Goal: Information Seeking & Learning: Find specific fact

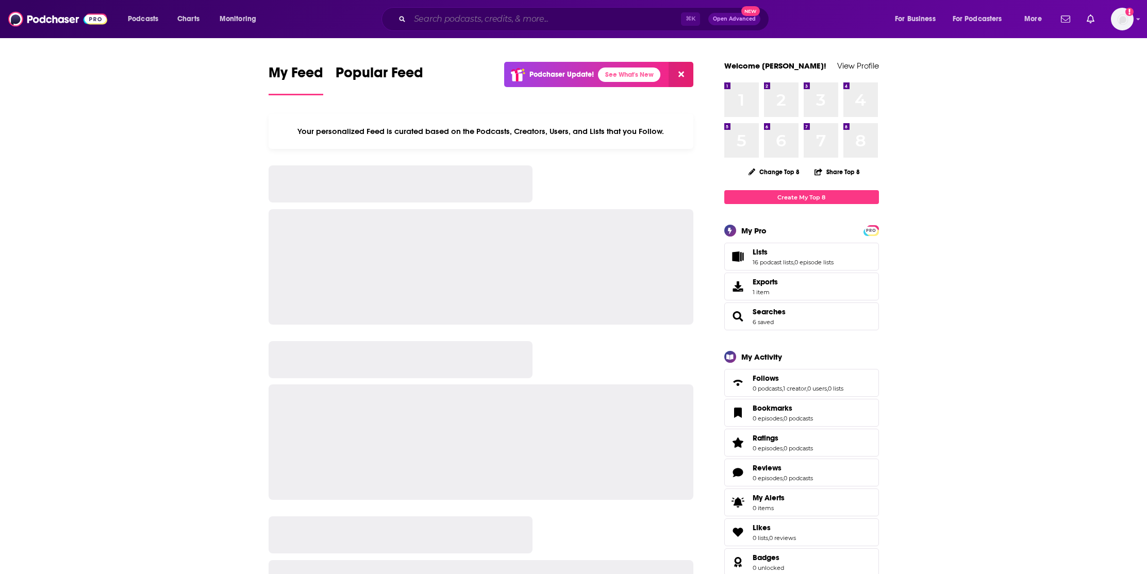
click at [566, 18] on input "Search podcasts, credits, & more..." at bounding box center [545, 19] width 271 height 16
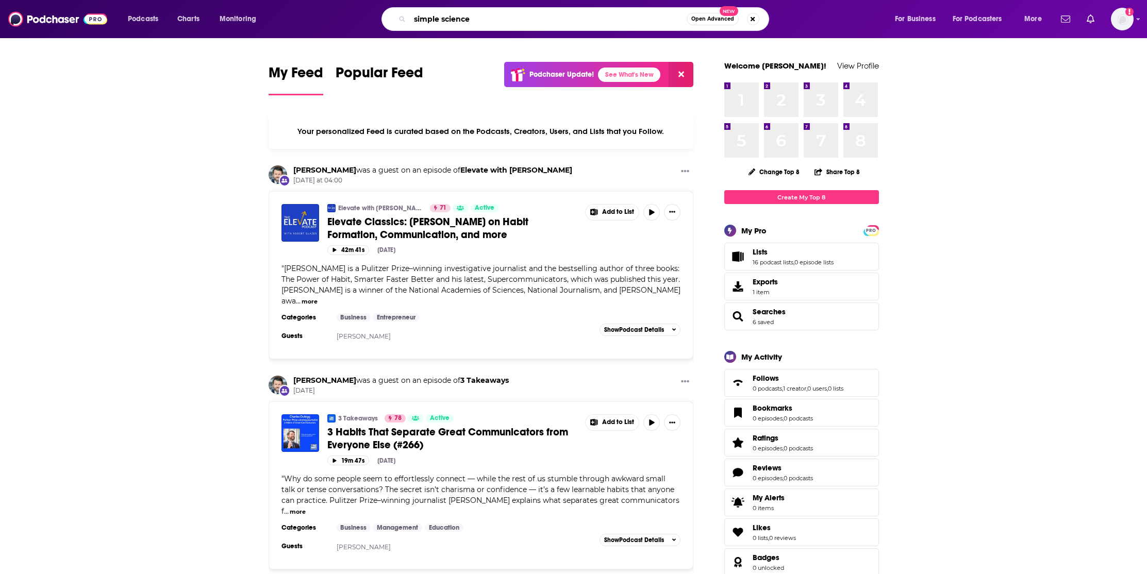
type input "simple science"
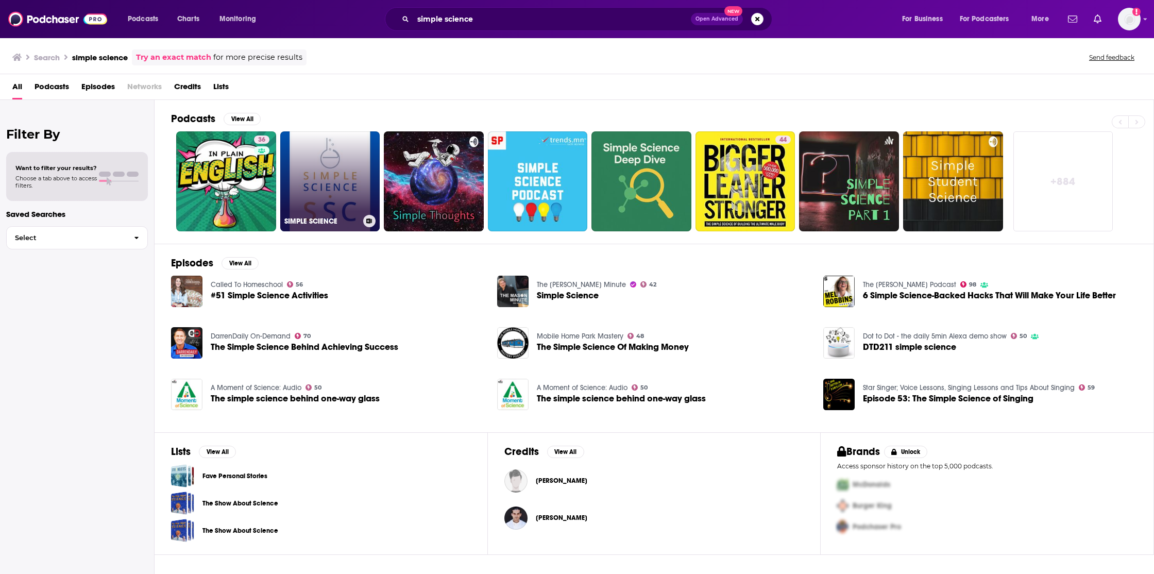
click at [334, 184] on link "SIMPLE SCIENCE" at bounding box center [330, 181] width 100 height 100
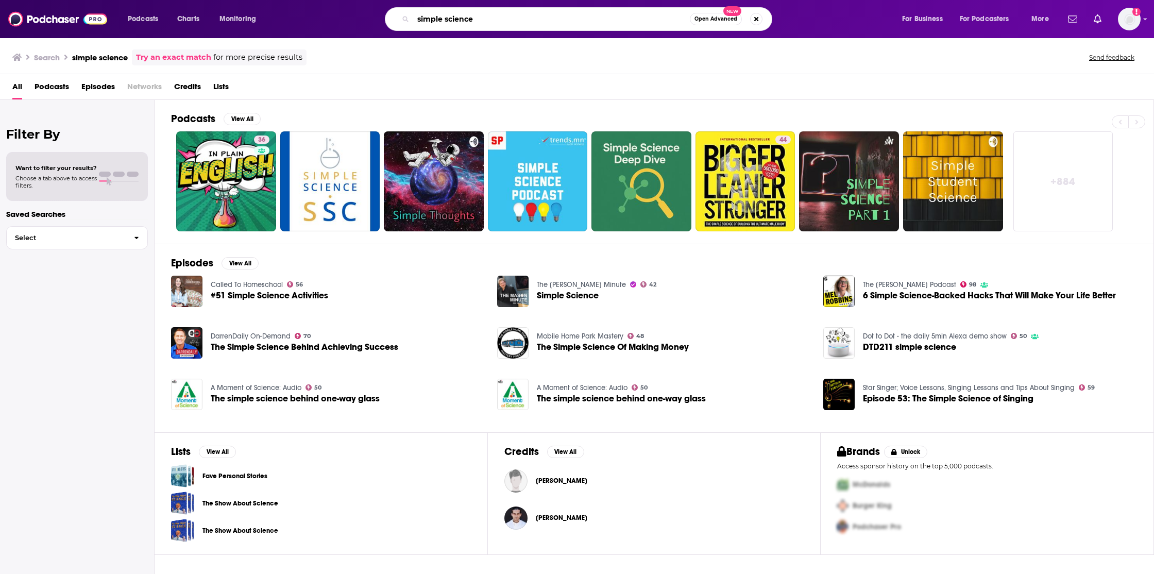
drag, startPoint x: 492, startPoint y: 23, endPoint x: 450, endPoint y: 66, distance: 60.5
click at [423, 19] on input "simple science" at bounding box center [551, 19] width 277 height 16
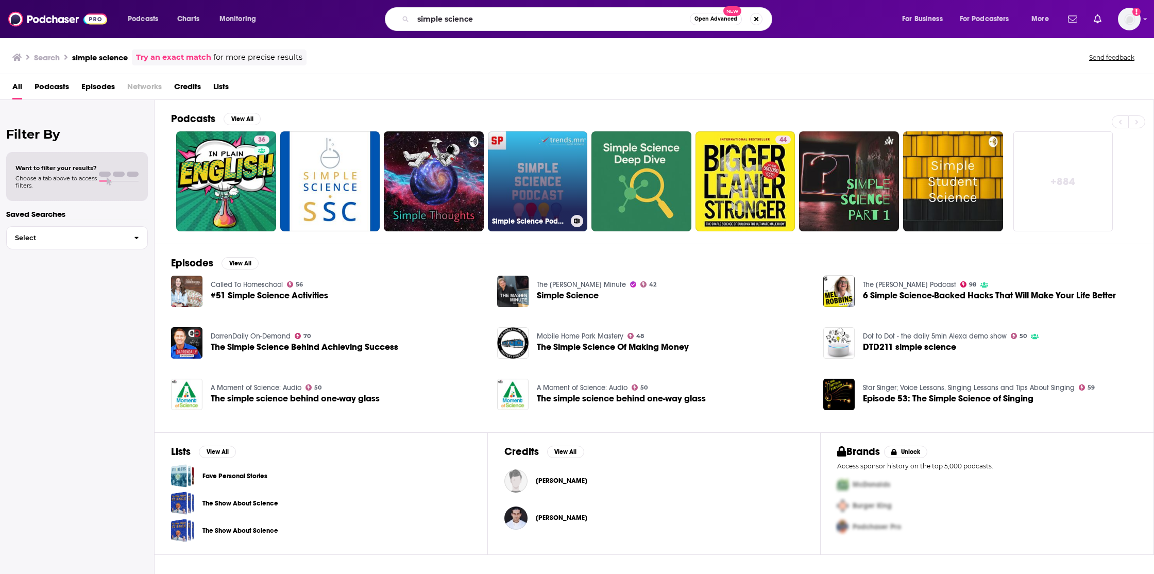
click at [521, 163] on link "Simple Science Podcast" at bounding box center [538, 181] width 100 height 100
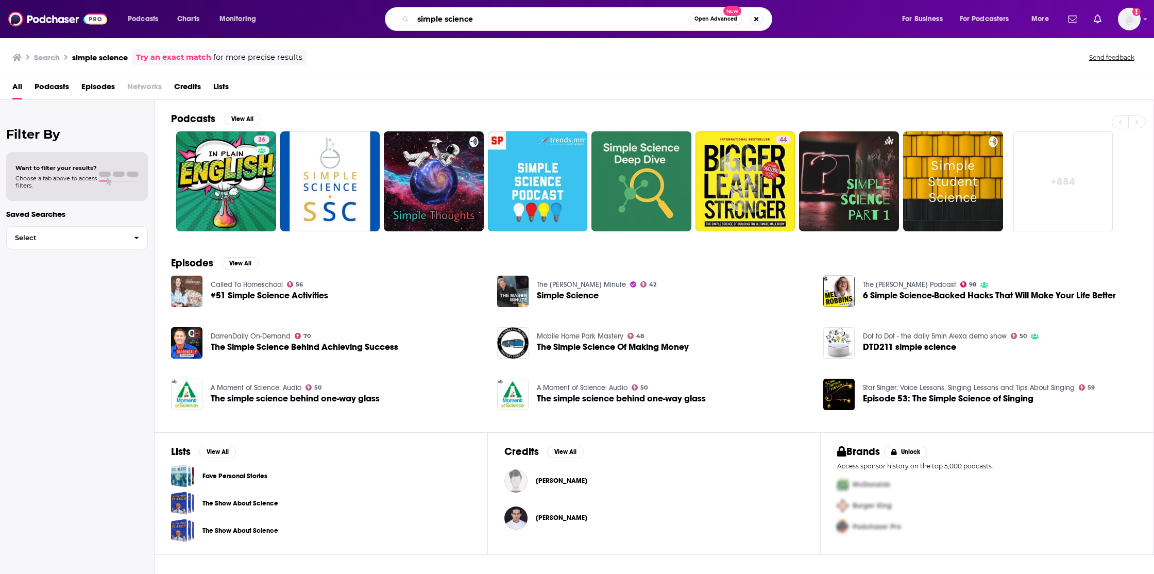
click at [488, 23] on input "simple science" at bounding box center [551, 19] width 277 height 16
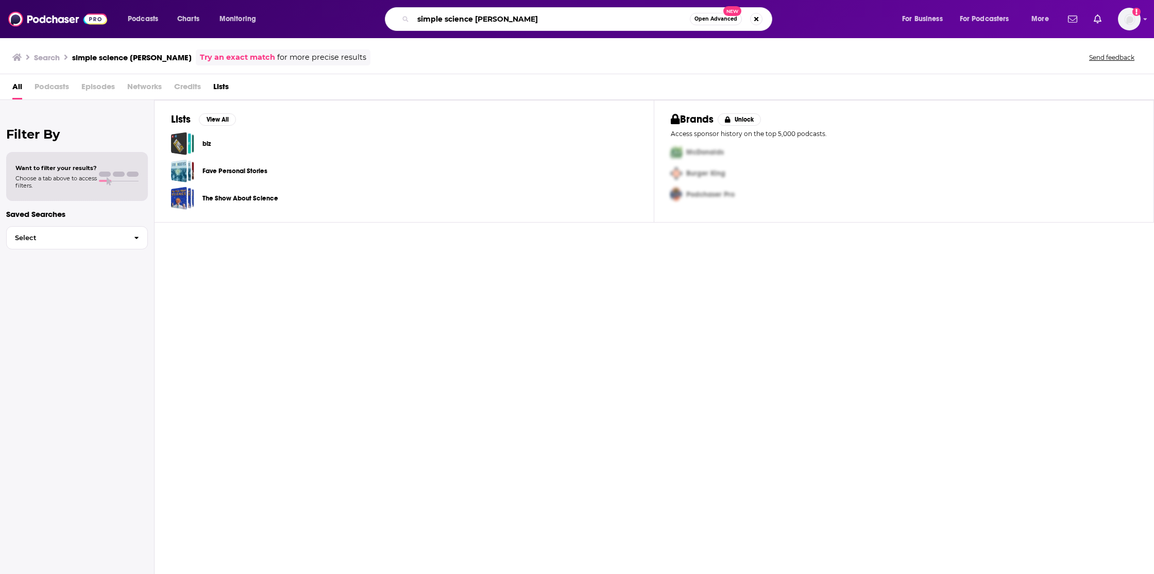
click at [456, 20] on input "simple science [PERSON_NAME]" at bounding box center [551, 19] width 277 height 16
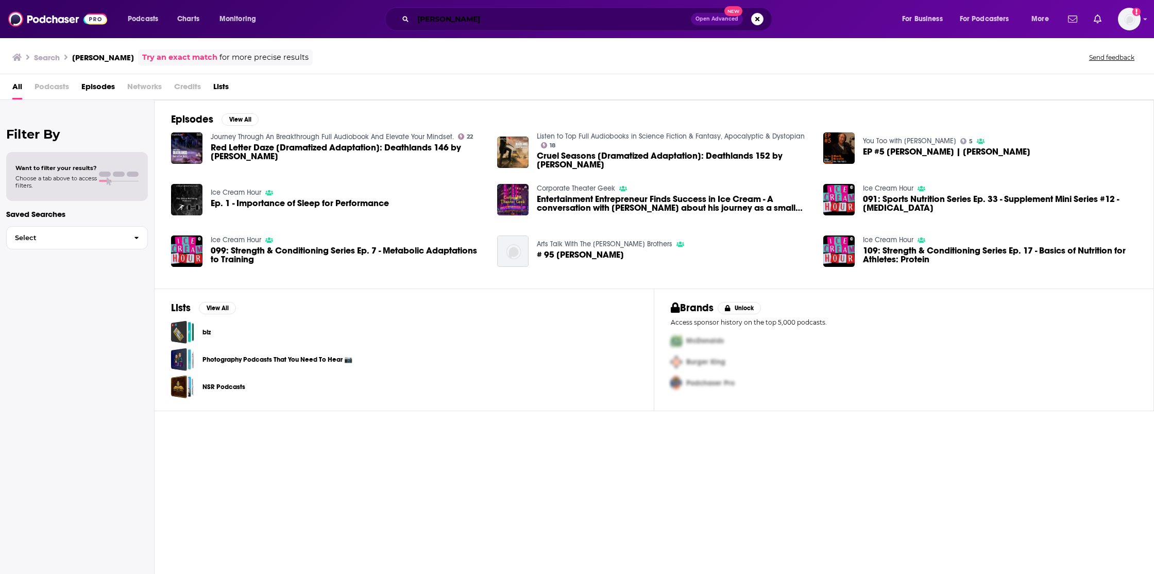
click at [436, 21] on input "[PERSON_NAME]" at bounding box center [552, 19] width 278 height 16
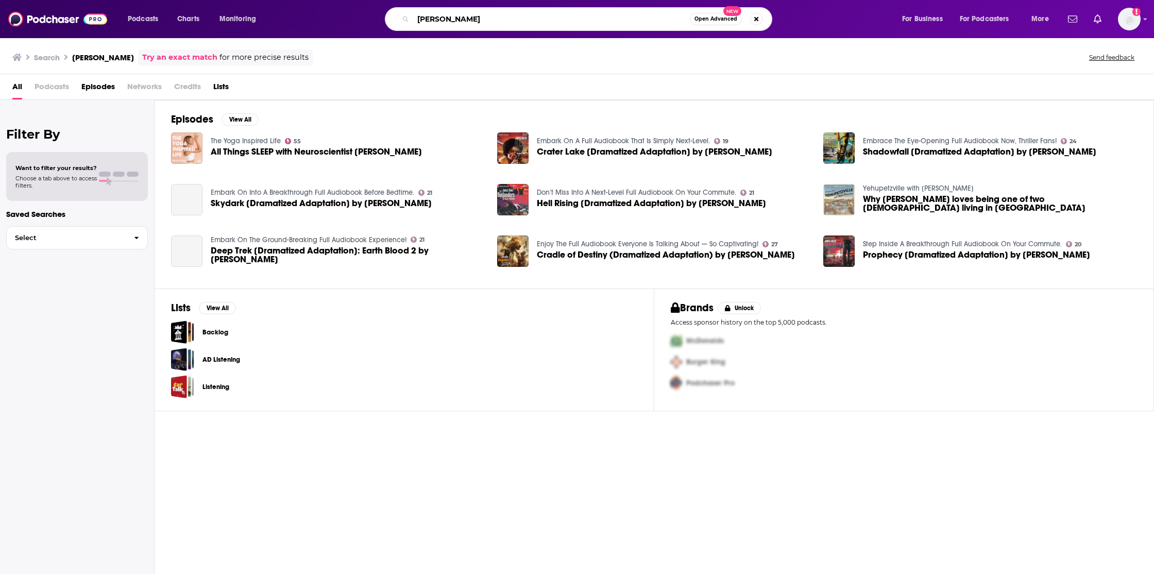
click at [495, 18] on input "[PERSON_NAME]" at bounding box center [551, 19] width 277 height 16
type input "axler"
